Goal: Task Accomplishment & Management: Manage account settings

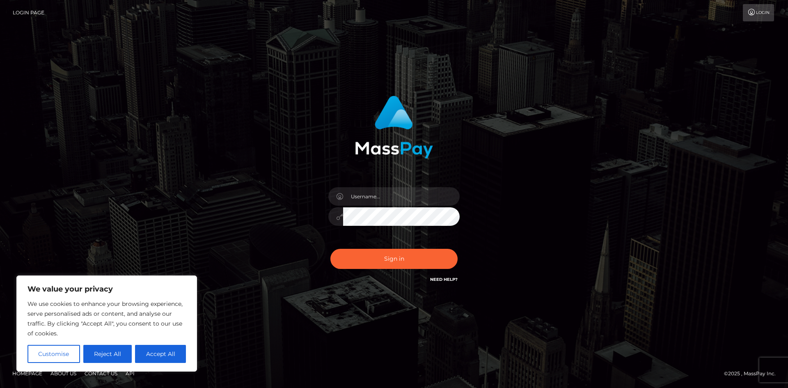
click at [383, 186] on div at bounding box center [394, 212] width 144 height 63
click at [379, 196] on input "text" at bounding box center [401, 196] width 117 height 18
type input "[EMAIL_ADDRESS][DOMAIN_NAME]"
click at [407, 257] on button "Sign in" at bounding box center [394, 259] width 127 height 20
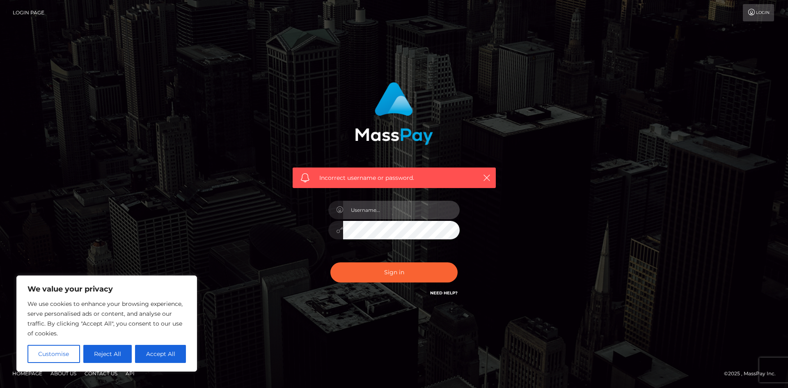
click at [376, 215] on input "text" at bounding box center [401, 210] width 117 height 18
type input "[EMAIL_ADDRESS][DOMAIN_NAME]"
click at [285, 225] on div "Incorrect username or password. vrcgooner@gmail.com" at bounding box center [394, 194] width 228 height 236
click at [331, 262] on button "Sign in" at bounding box center [394, 272] width 127 height 20
click at [349, 273] on button "Sign in" at bounding box center [394, 272] width 127 height 20
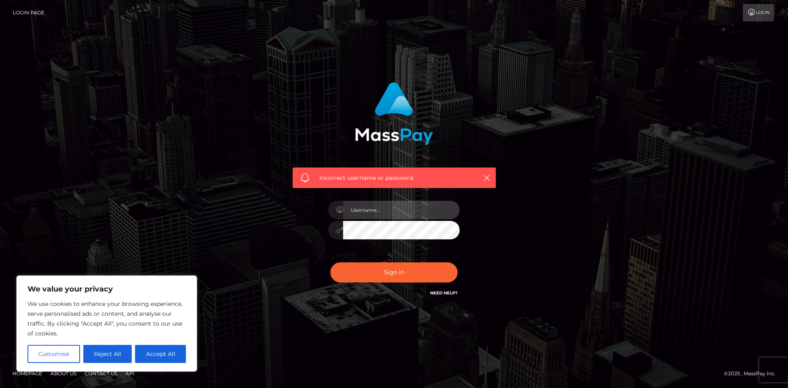
click at [412, 205] on input "text" at bounding box center [401, 210] width 117 height 18
type input "[EMAIL_ADDRESS][DOMAIN_NAME]"
click at [147, 348] on button "Accept All" at bounding box center [160, 354] width 51 height 18
checkbox input "true"
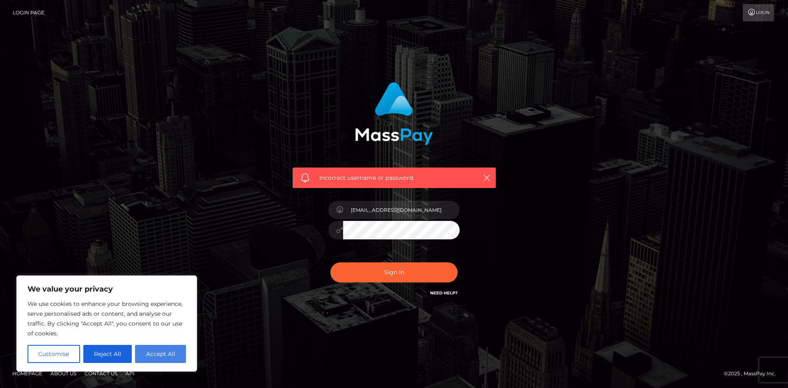
checkbox input "true"
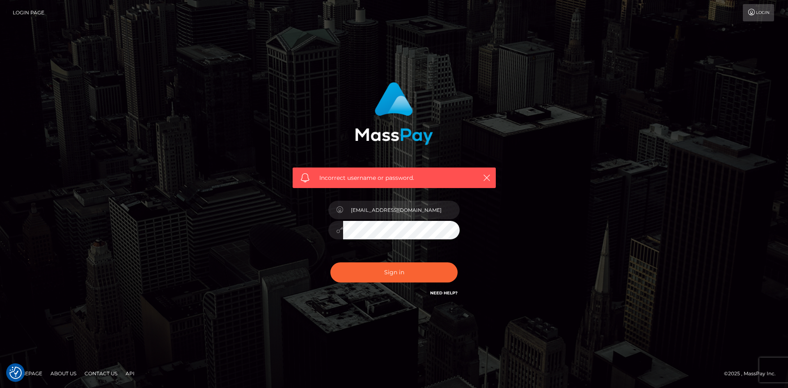
click at [344, 282] on div "Sign in Need Help?" at bounding box center [394, 275] width 144 height 37
click at [344, 276] on button "Sign in" at bounding box center [394, 272] width 127 height 20
